Goal: Check status

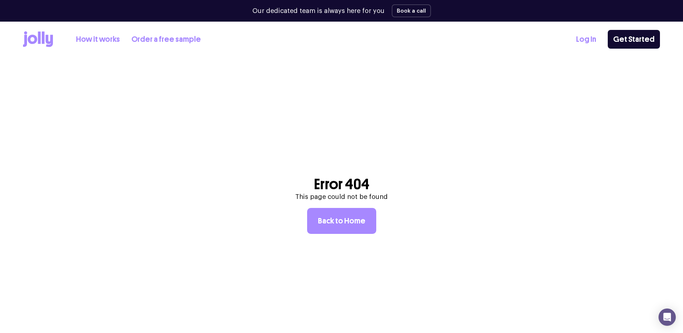
click at [590, 35] on link "Log In" at bounding box center [586, 39] width 20 height 12
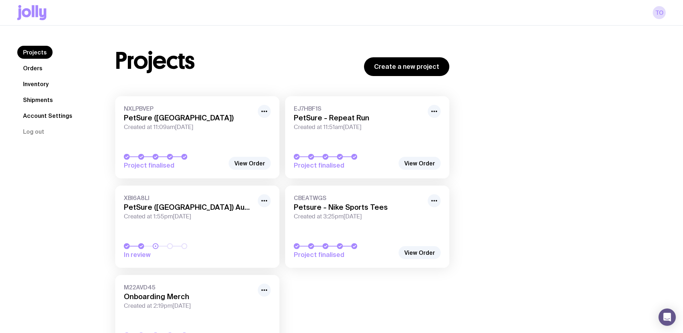
click at [554, 84] on div "Projects Create a new project NXLPBVEP PetSure (Australia) Created at 11:09am, …" at bounding box center [382, 205] width 568 height 318
click at [54, 98] on link "Shipments" at bounding box center [37, 99] width 41 height 13
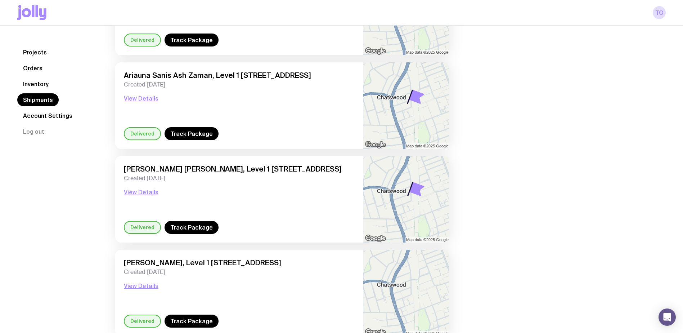
scroll to position [684, 0]
